Goal: Information Seeking & Learning: Check status

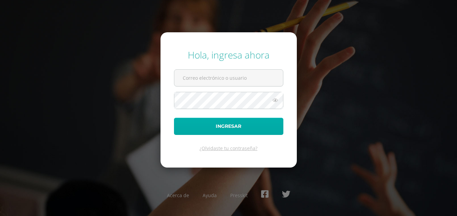
type input "[EMAIL_ADDRESS][PERSON_NAME][DOMAIN_NAME]"
click at [220, 119] on button "Ingresar" at bounding box center [228, 126] width 109 height 17
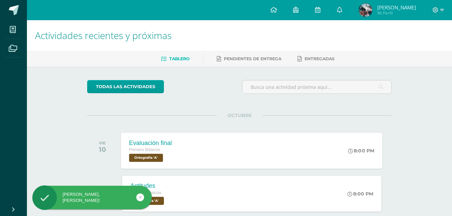
click at [179, 162] on div "Evaluación final Primero Básicos Ortografía 'A'" at bounding box center [150, 151] width 59 height 36
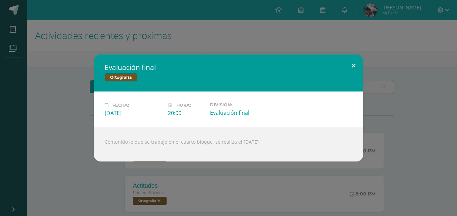
click at [359, 68] on button at bounding box center [353, 66] width 19 height 23
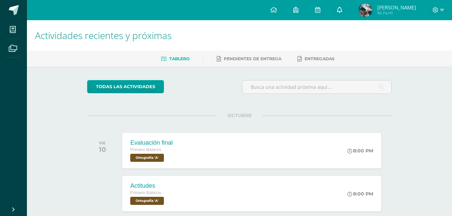
click at [338, 6] on link at bounding box center [340, 10] width 22 height 20
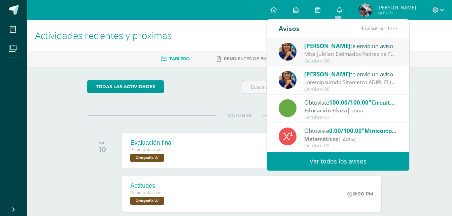
click at [332, 63] on div "Octubre 08" at bounding box center [351, 61] width 94 height 6
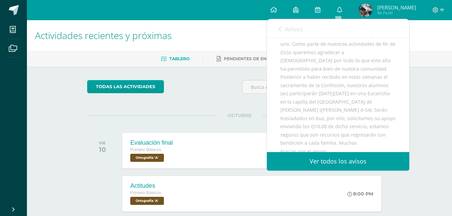
scroll to position [71, 0]
